Goal: Complete application form

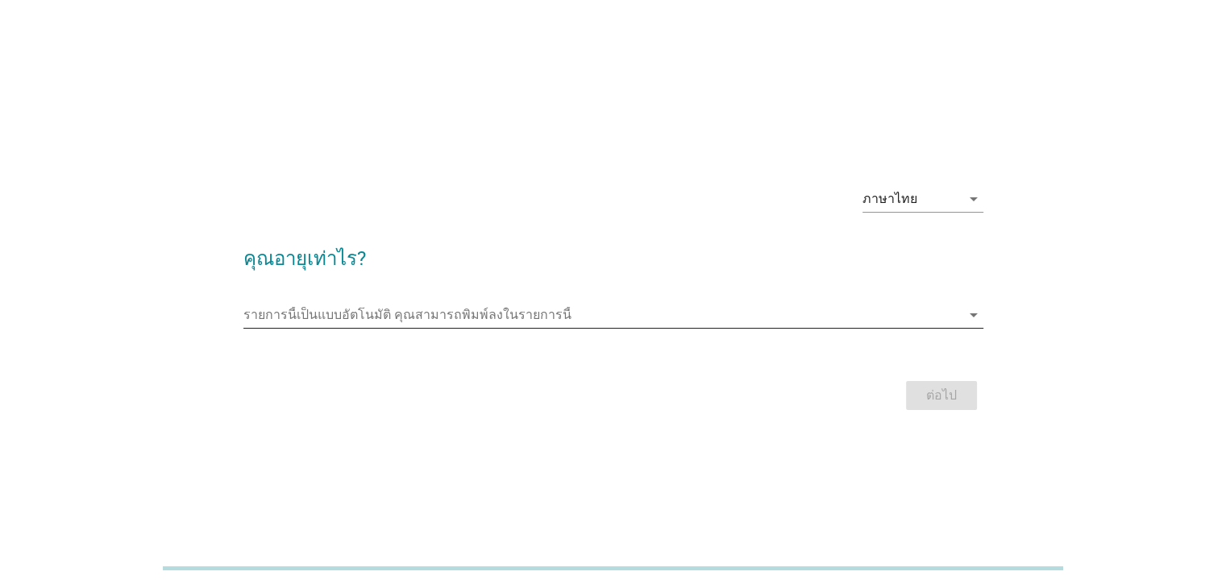
click at [377, 321] on input "รายการนี้เป็นแบบอัตโนมัติ คุณสามารถพิมพ์ลงในรายการนี้" at bounding box center [601, 315] width 717 height 26
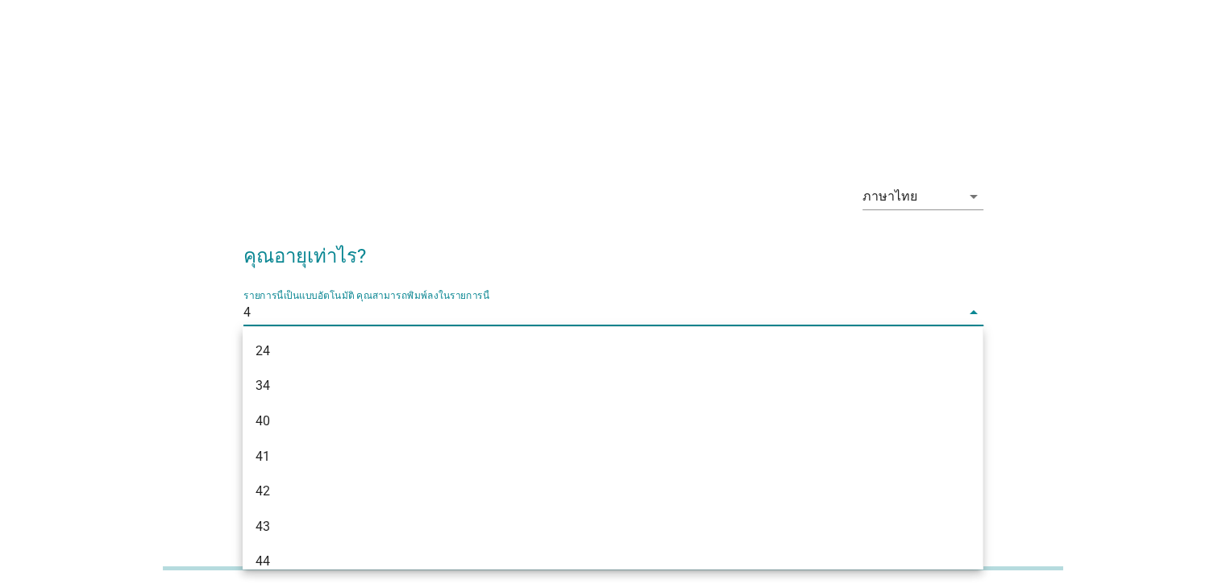
type input "42"
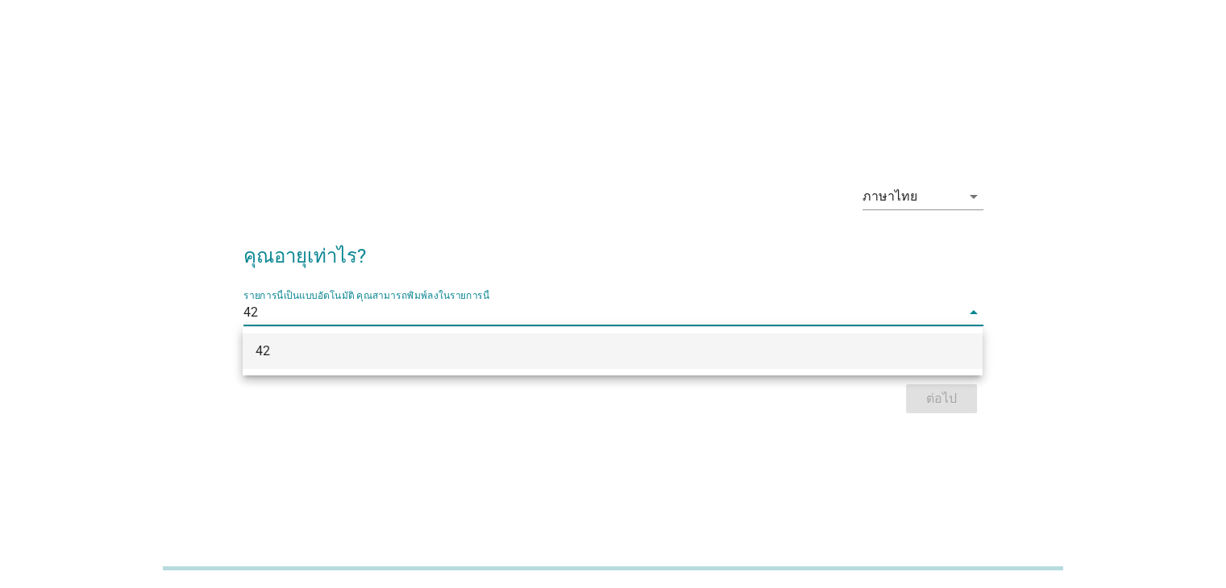
click at [367, 354] on div "42" at bounding box center [582, 351] width 654 height 19
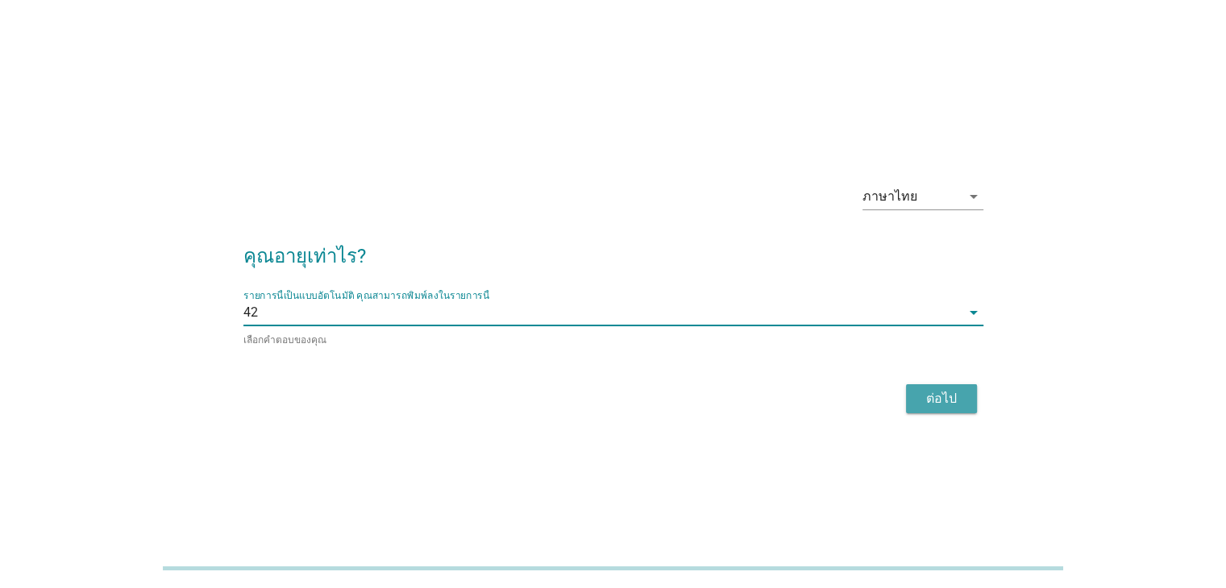
click at [960, 394] on div "ต่อไป" at bounding box center [941, 398] width 45 height 19
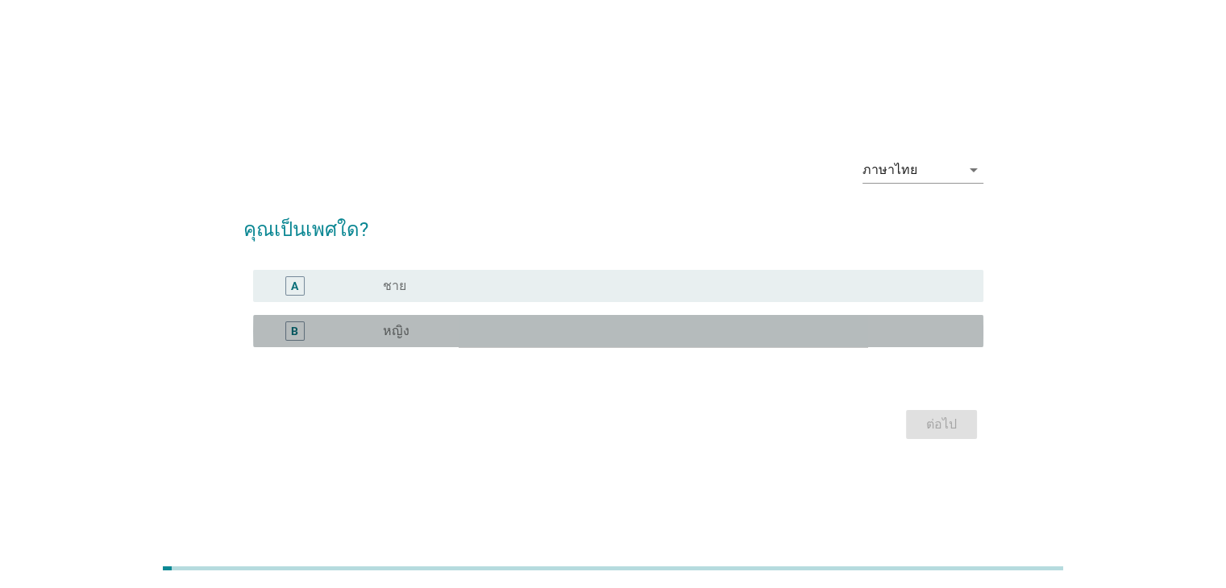
click at [400, 335] on label "หญิง" at bounding box center [396, 331] width 27 height 16
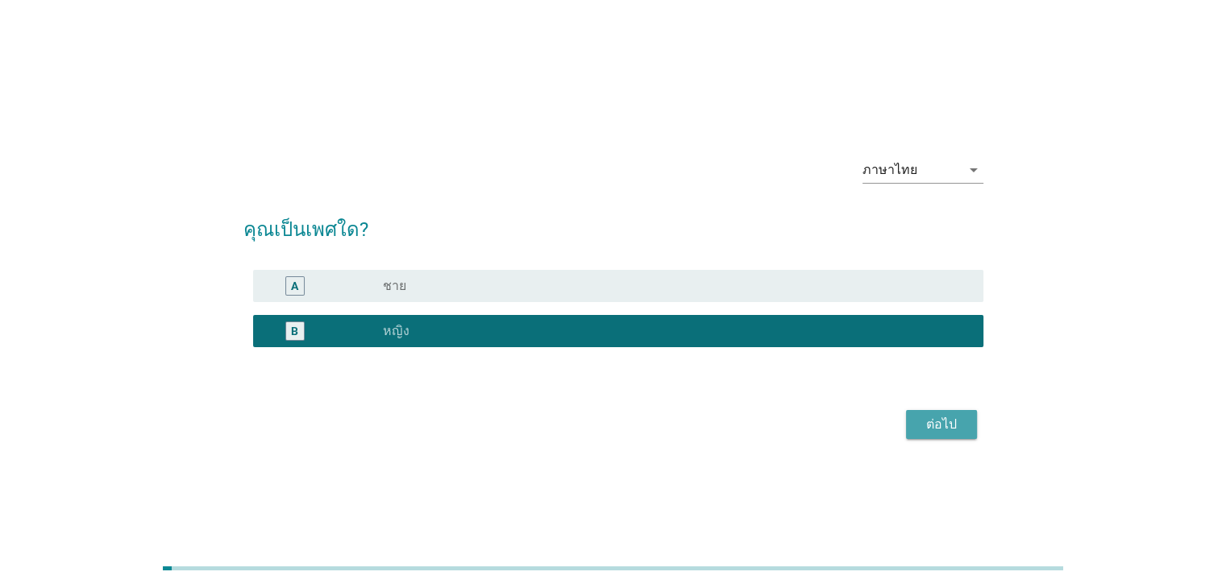
click at [927, 423] on div "ต่อไป" at bounding box center [941, 424] width 45 height 19
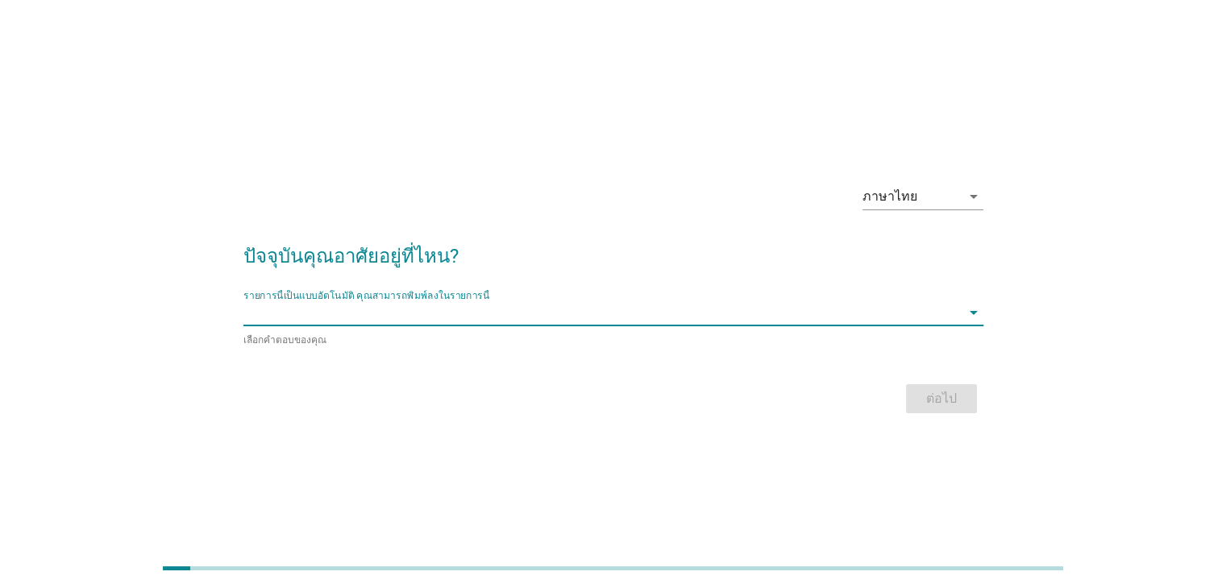
click at [442, 314] on input "รายการนี้เป็นแบบอัตโนมัติ คุณสามารถพิมพ์ลงในรายการนี้" at bounding box center [601, 313] width 717 height 26
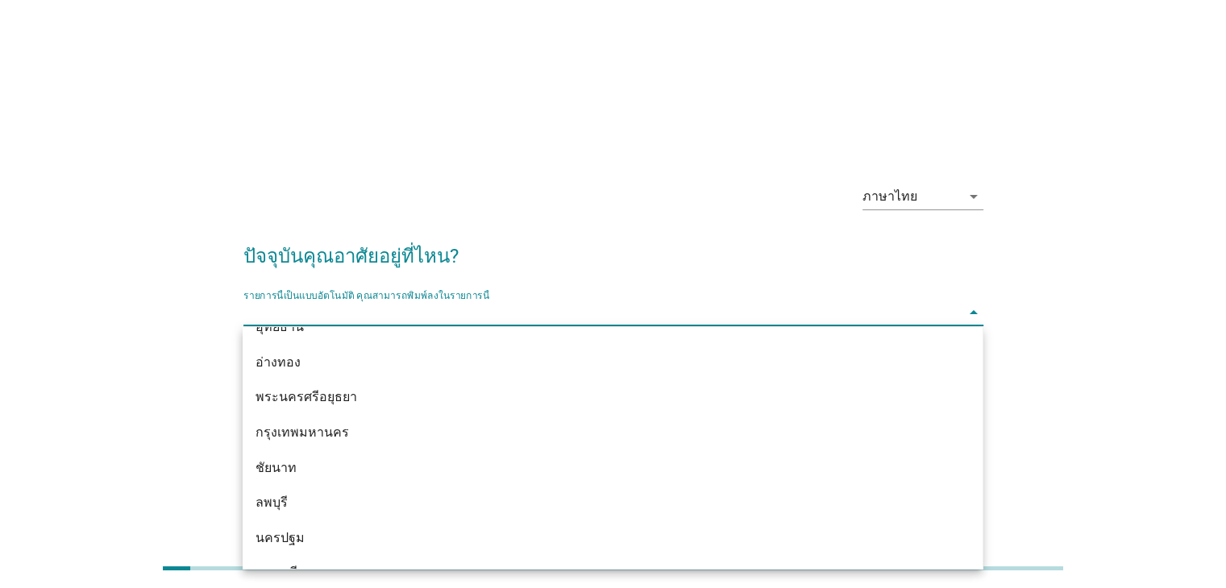
scroll to position [1289, 0]
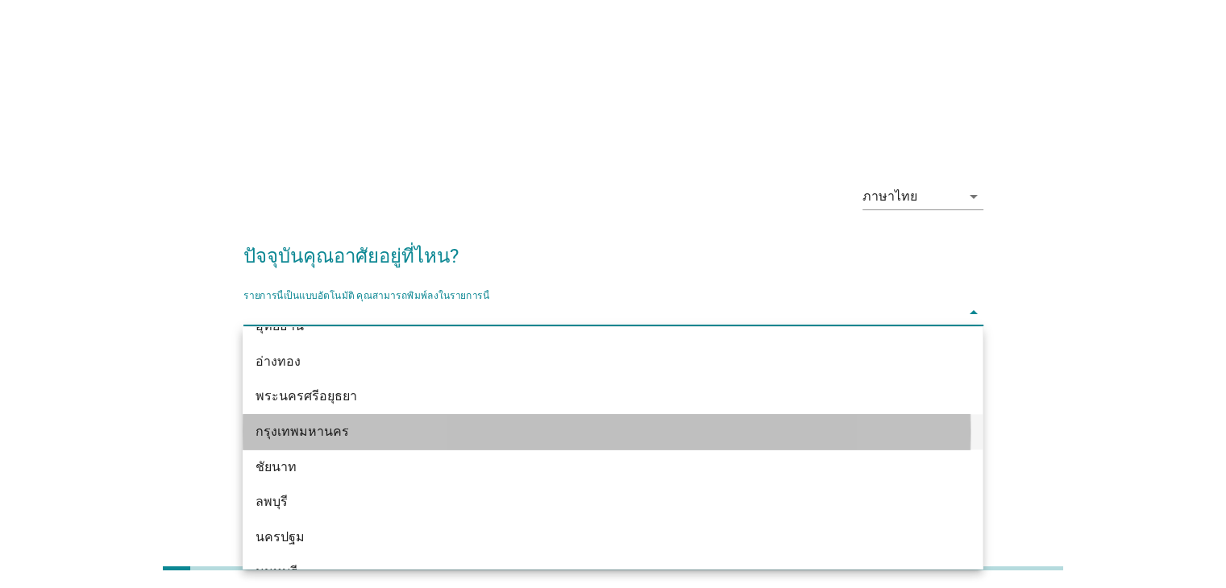
click at [387, 429] on div "กรุงเทพมหานคร" at bounding box center [582, 431] width 654 height 19
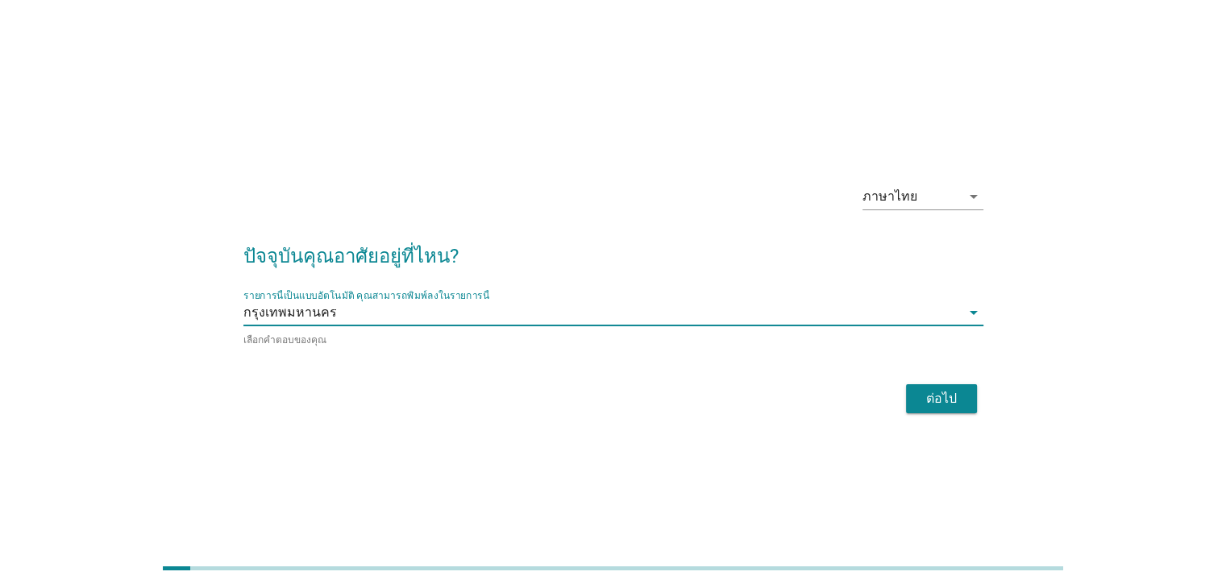
click at [943, 390] on div "ต่อไป" at bounding box center [941, 398] width 45 height 19
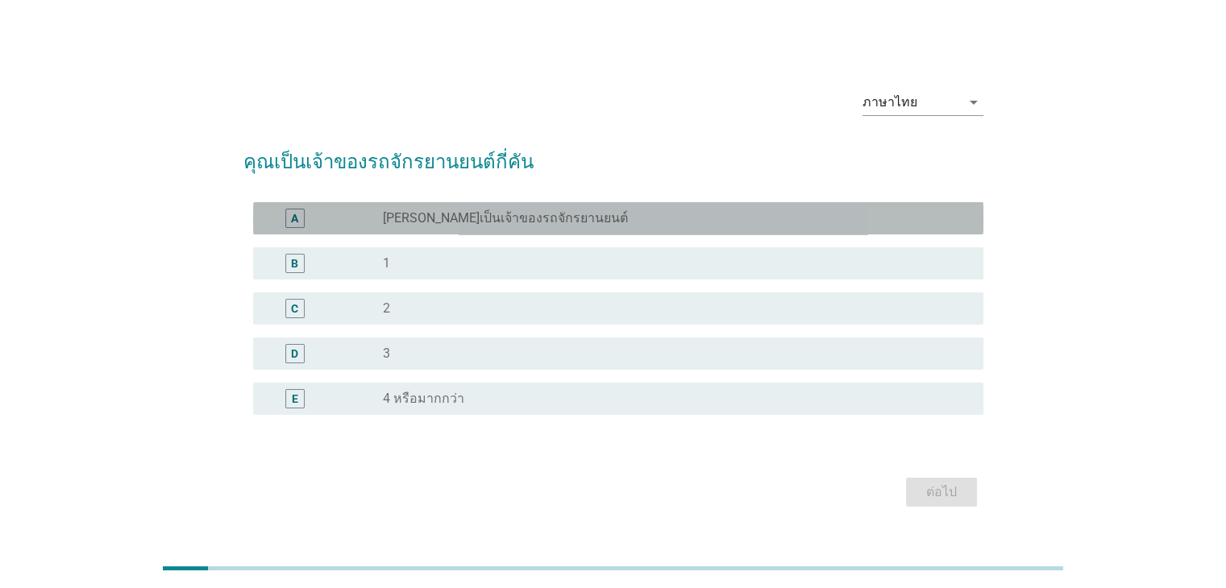
click at [471, 214] on label "[PERSON_NAME]เป็นเจ้าของรถจักรยานยนต์" at bounding box center [505, 218] width 245 height 16
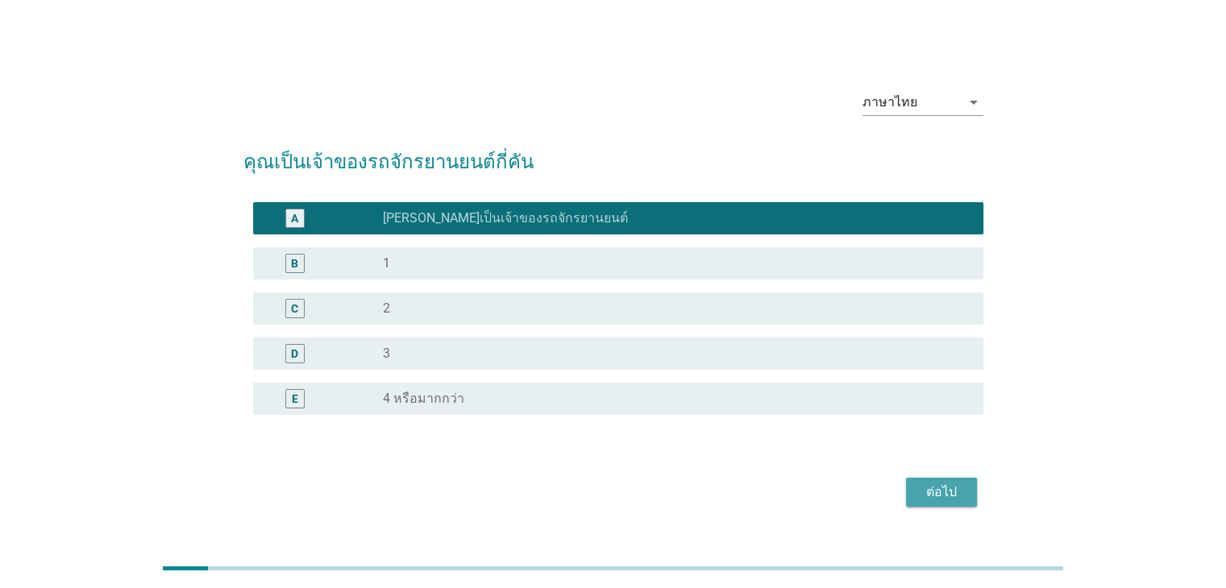
click at [955, 486] on div "ต่อไป" at bounding box center [941, 492] width 45 height 19
